Goal: Navigation & Orientation: Find specific page/section

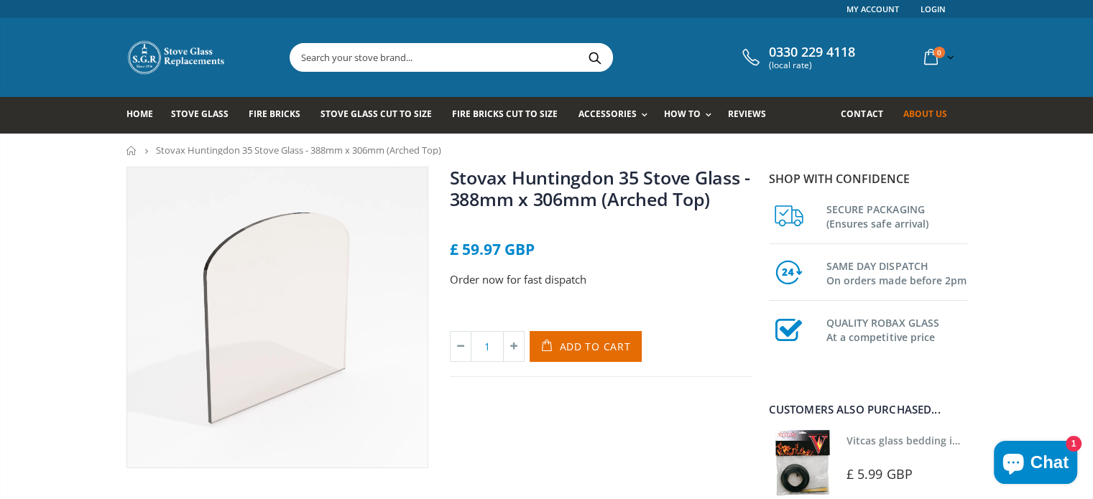
click at [926, 120] on link "About us" at bounding box center [929, 115] width 55 height 37
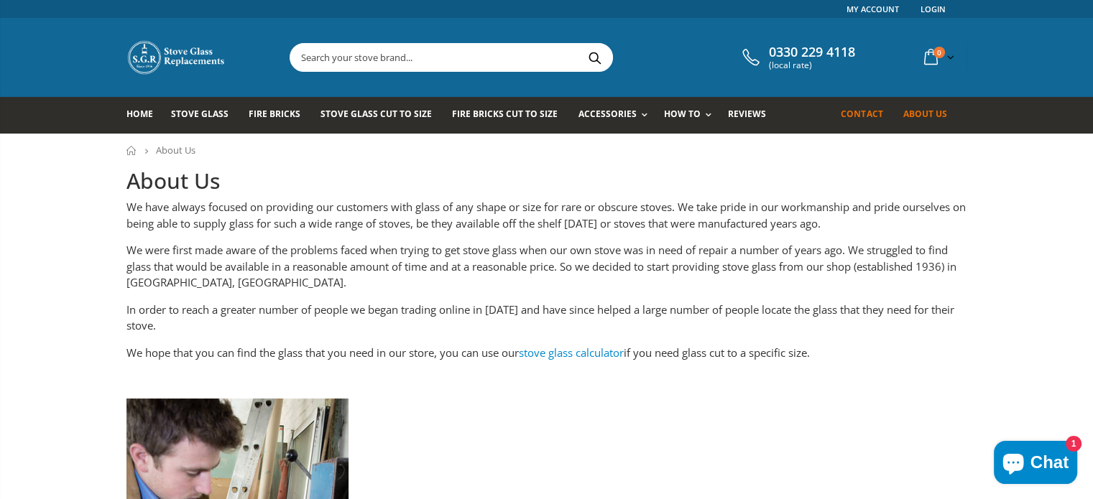
click at [863, 117] on span "Contact" at bounding box center [862, 114] width 42 height 12
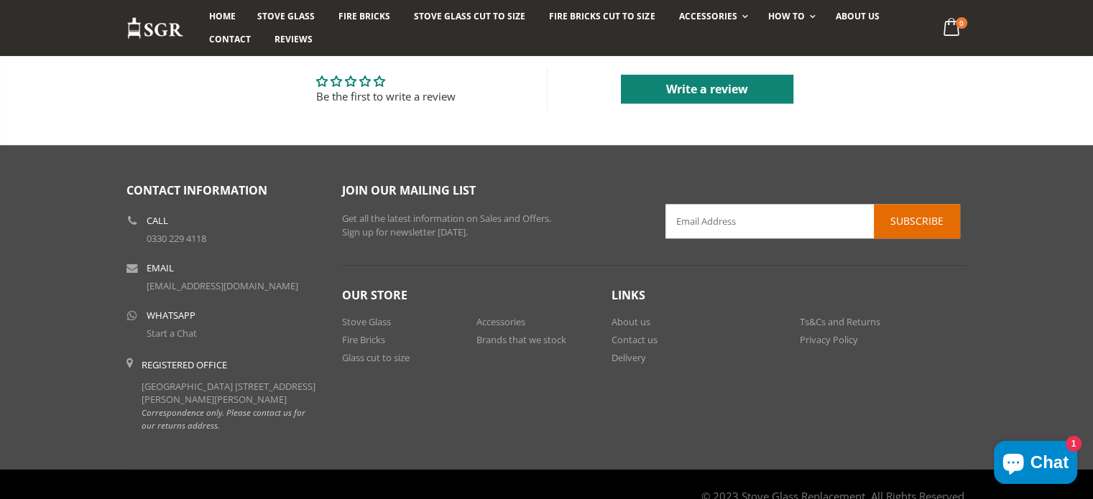
scroll to position [1170, 0]
